Goal: Book appointment/travel/reservation

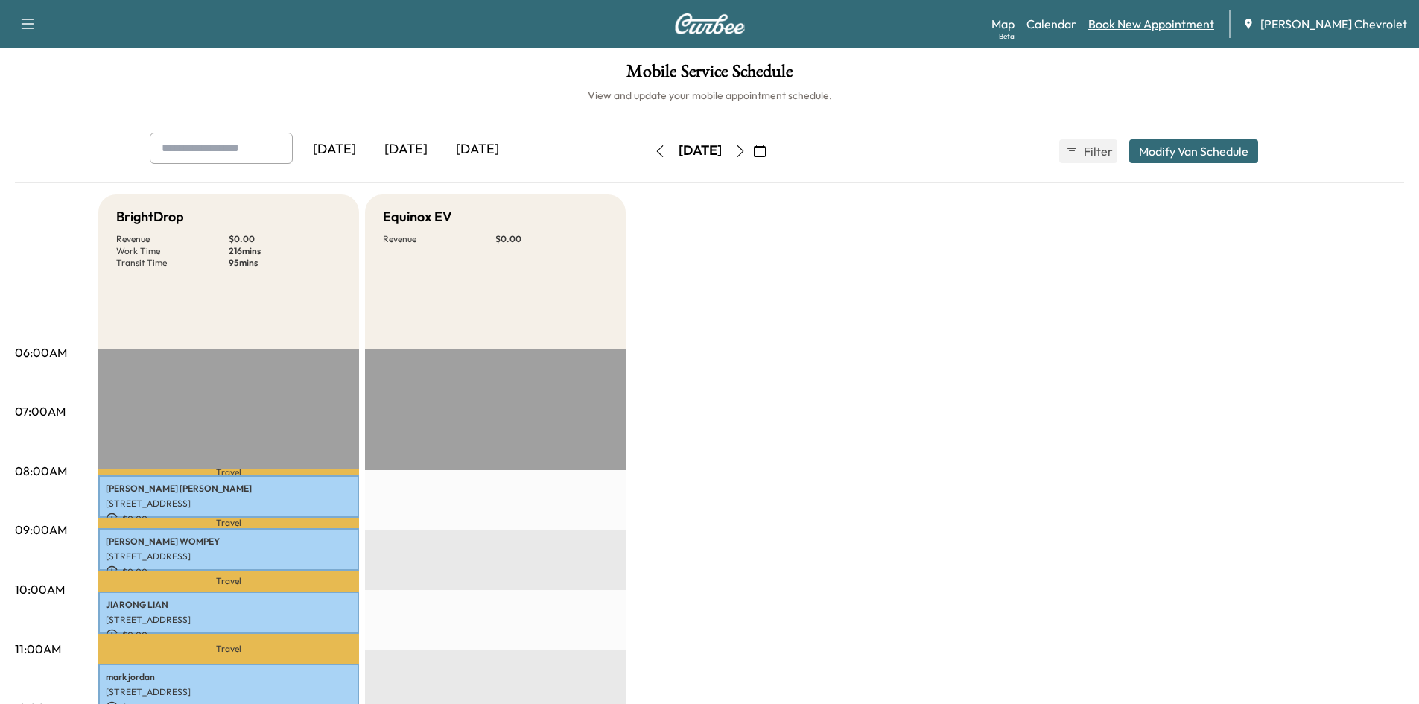
click at [1156, 24] on link "Book New Appointment" at bounding box center [1152, 24] width 126 height 18
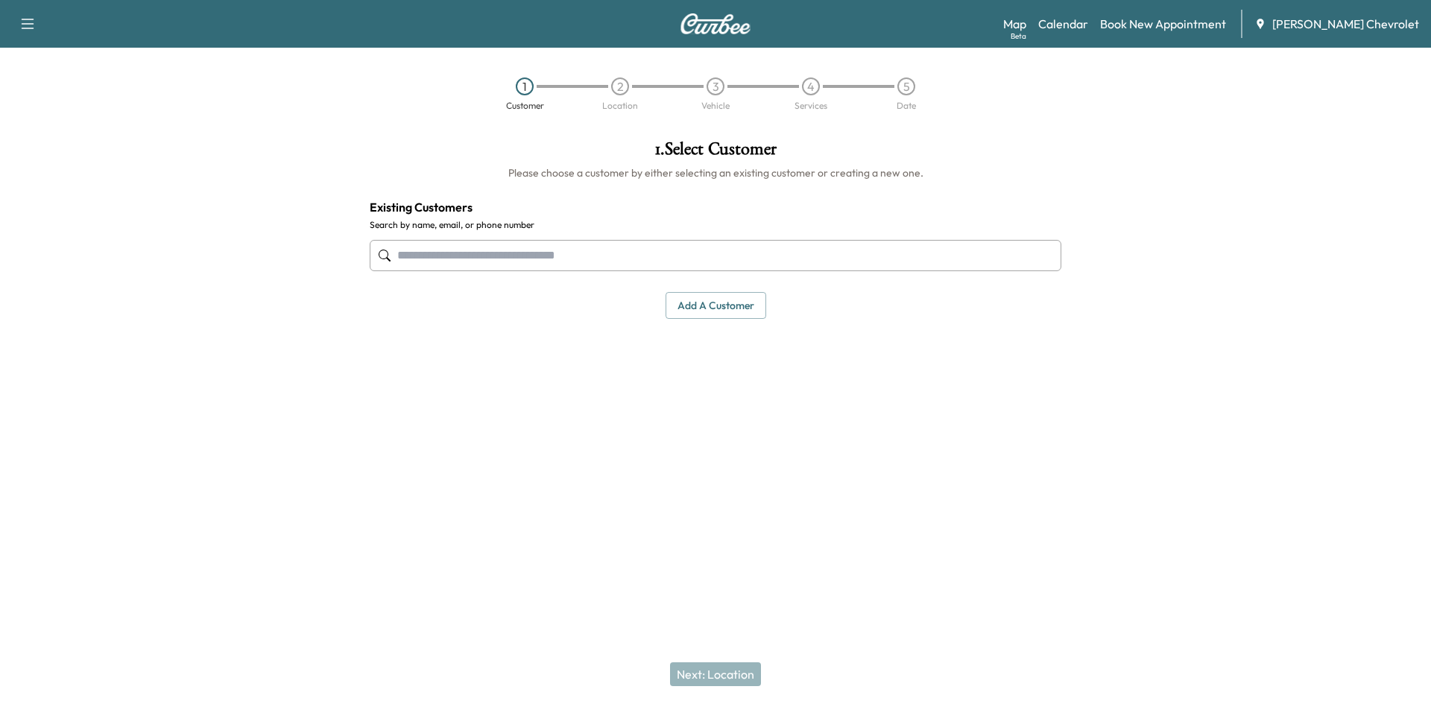
click at [584, 247] on input "text" at bounding box center [715, 255] width 691 height 31
click at [1088, 20] on link "Calendar" at bounding box center [1063, 24] width 50 height 18
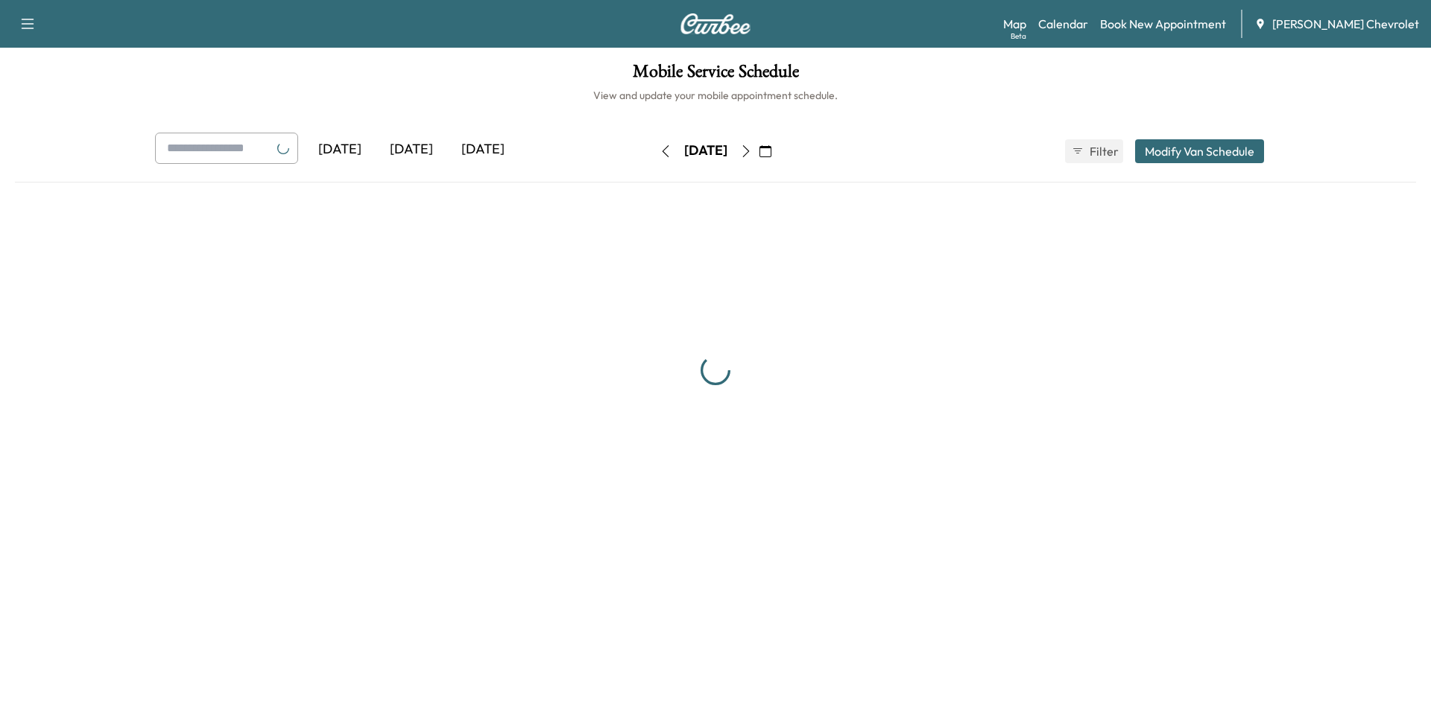
click at [1088, 20] on link "Calendar" at bounding box center [1063, 24] width 50 height 18
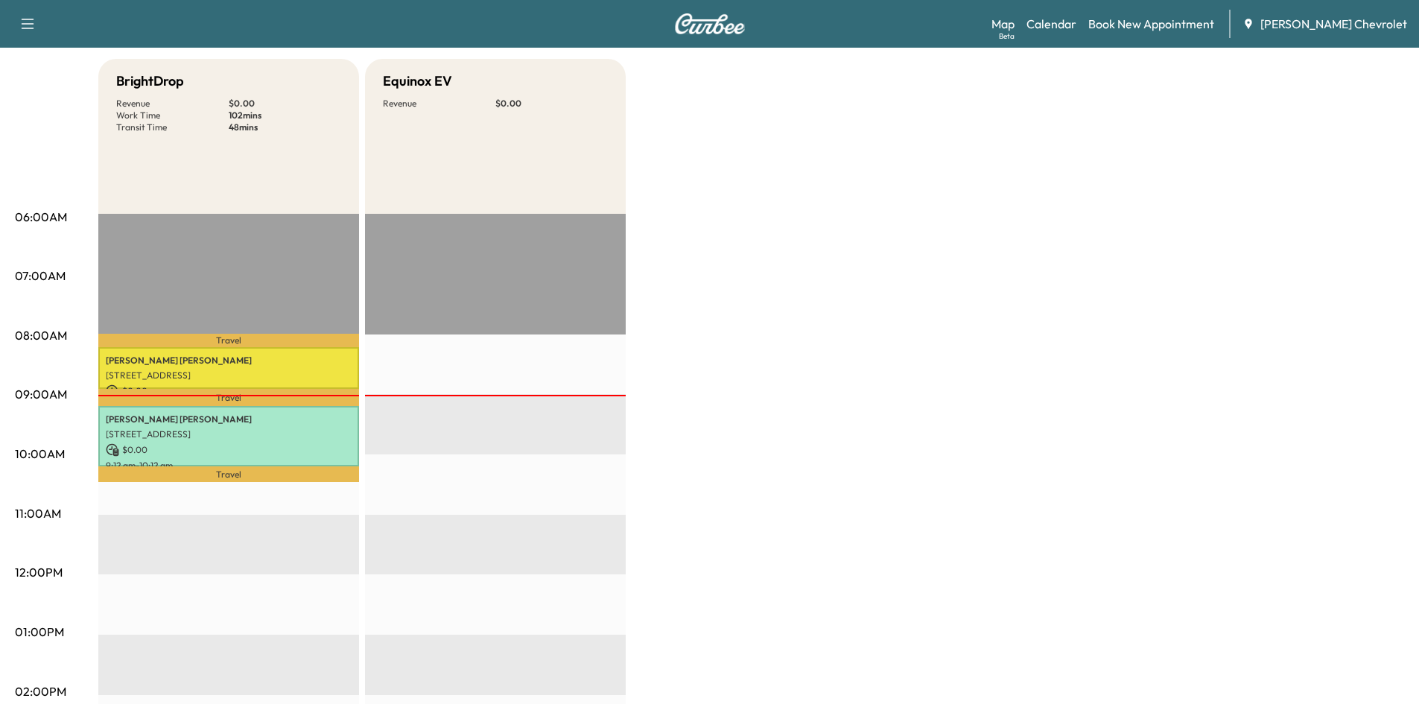
scroll to position [149, 0]
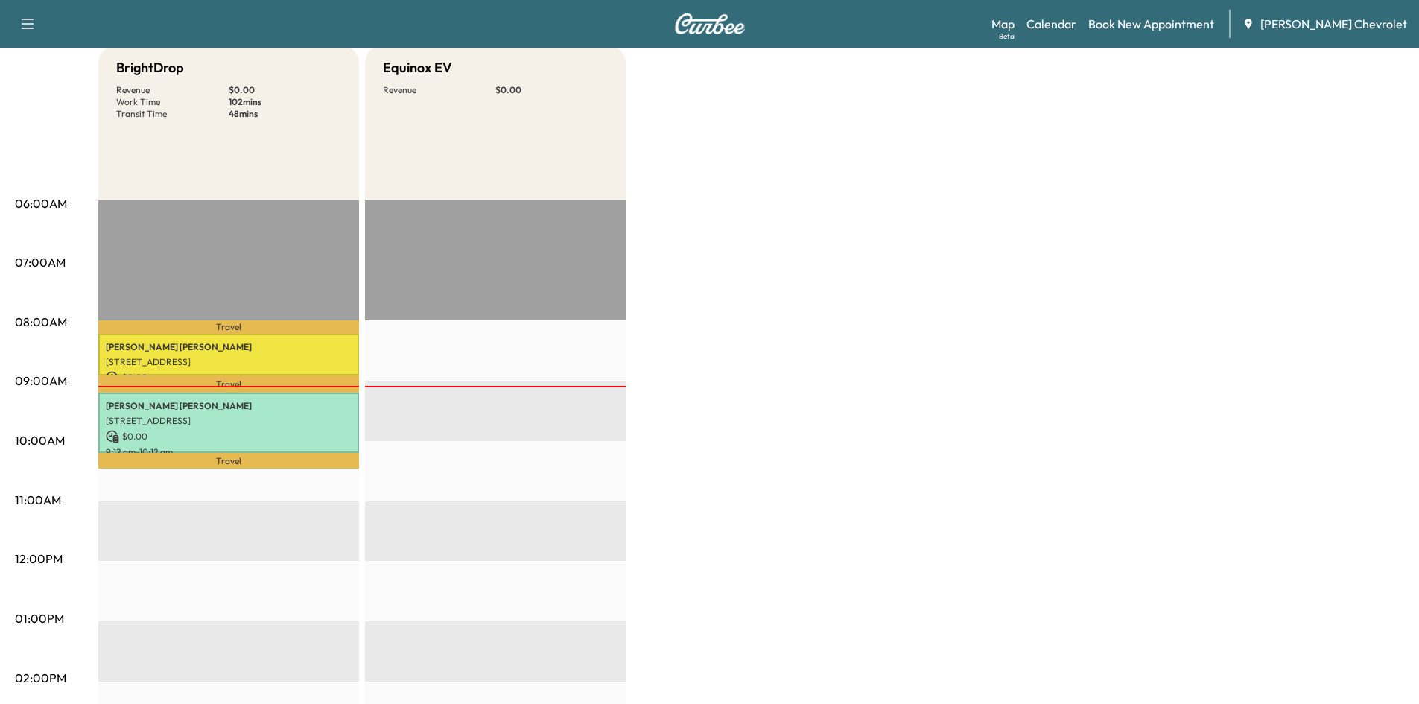
click at [1027, 15] on link "Calendar" at bounding box center [1052, 24] width 50 height 18
